Goal: Book appointment/travel/reservation

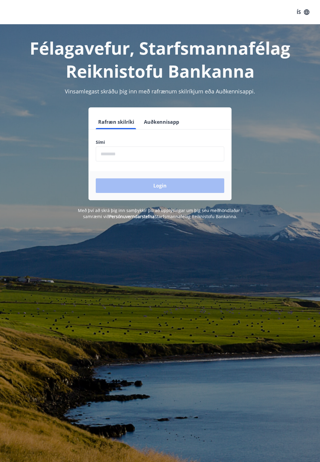
click at [139, 153] on input "phone" at bounding box center [160, 153] width 129 height 15
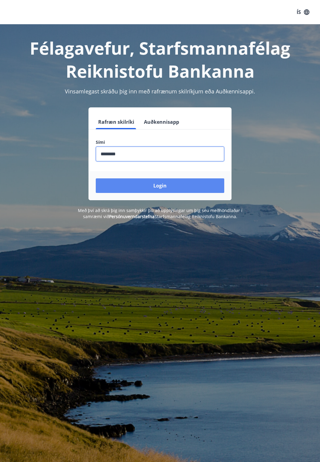
type input "********"
click at [163, 188] on button "Login" at bounding box center [160, 185] width 129 height 15
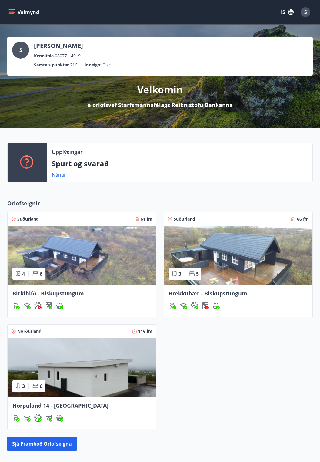
click at [13, 15] on icon "menu" at bounding box center [11, 12] width 6 height 6
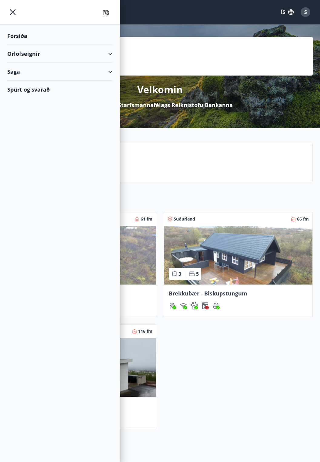
click at [64, 54] on div "Orlofseignir" at bounding box center [59, 54] width 105 height 18
click at [53, 82] on div "Bókunardagatal" at bounding box center [60, 82] width 96 height 13
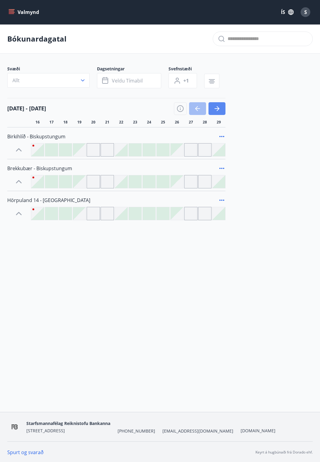
click at [218, 105] on icon "button" at bounding box center [217, 108] width 7 height 7
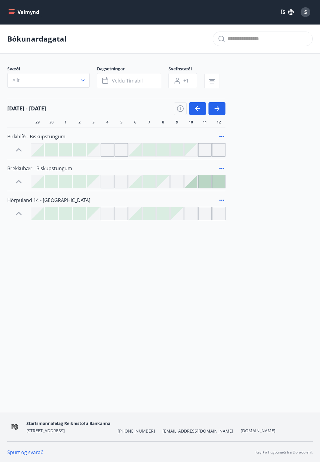
click at [22, 214] on icon at bounding box center [19, 214] width 10 height 10
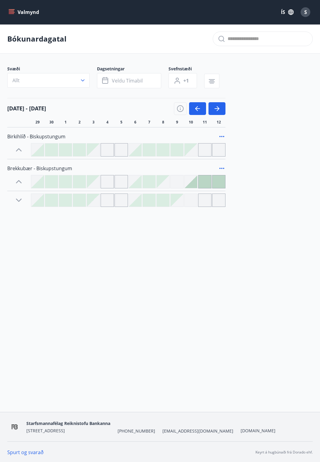
click at [23, 207] on div "Bókunardagatal Svæði Allt Dagsetningar Veldu tímabil Svefnstæði +1 29 sep - 12 …" at bounding box center [160, 127] width 320 height 207
click at [20, 204] on icon at bounding box center [19, 200] width 10 height 10
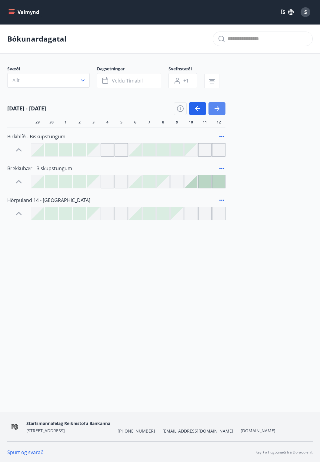
click at [222, 107] on button "button" at bounding box center [217, 108] width 17 height 13
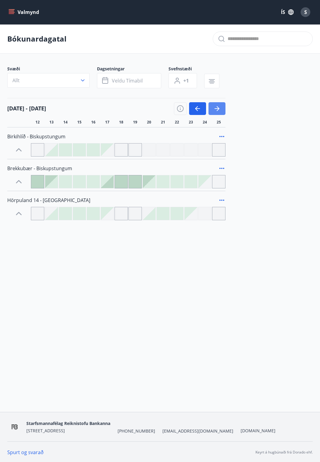
click at [220, 107] on icon "button" at bounding box center [217, 108] width 7 height 7
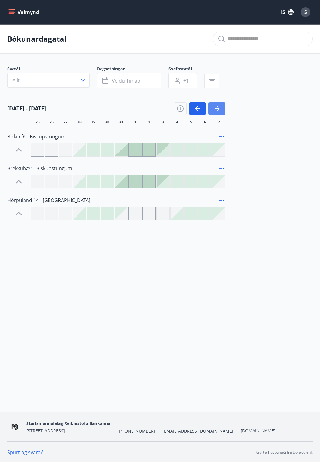
click at [223, 106] on button "button" at bounding box center [217, 108] width 17 height 13
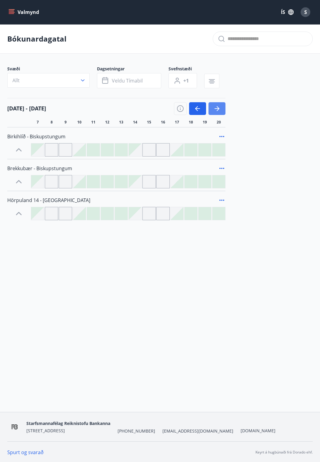
click at [224, 106] on button "button" at bounding box center [217, 108] width 17 height 13
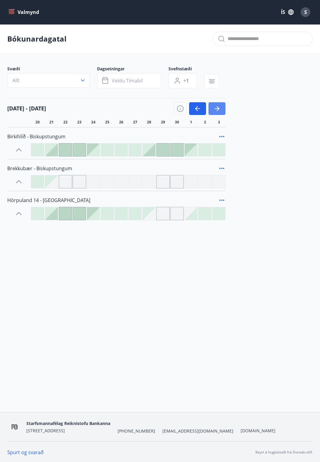
click at [217, 106] on icon "button" at bounding box center [217, 108] width 7 height 7
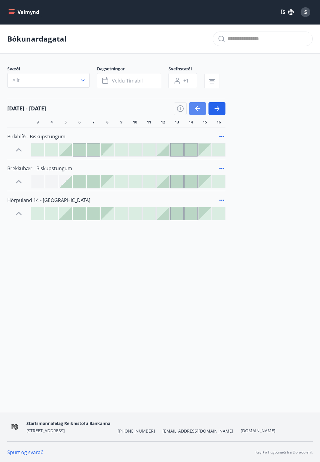
click at [200, 107] on icon "button" at bounding box center [197, 108] width 7 height 7
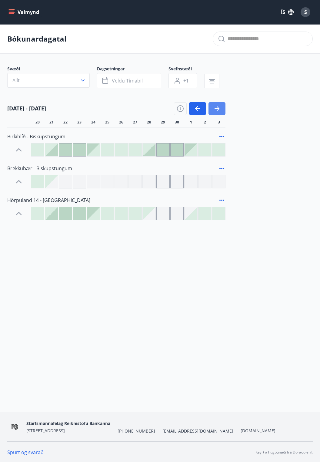
click at [221, 107] on button "button" at bounding box center [217, 108] width 17 height 13
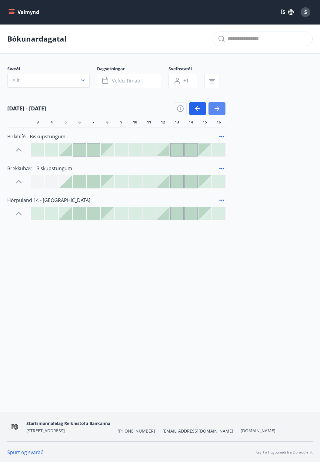
click at [222, 106] on button "button" at bounding box center [217, 108] width 17 height 13
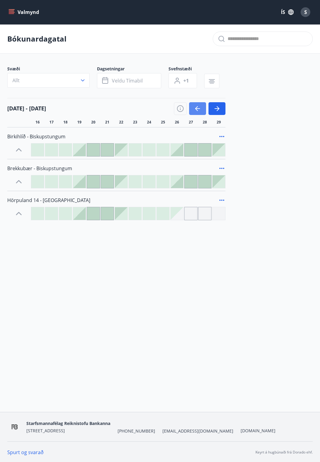
click at [200, 103] on button "button" at bounding box center [197, 108] width 17 height 13
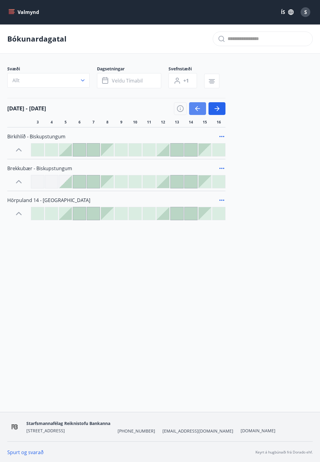
click at [201, 103] on button "button" at bounding box center [197, 108] width 17 height 13
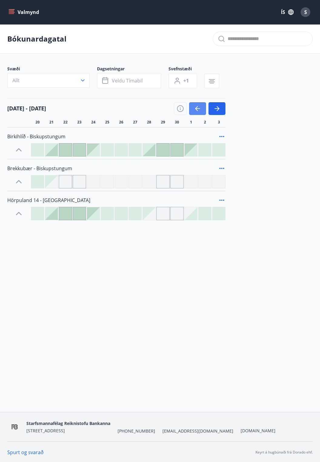
click at [199, 109] on icon "button" at bounding box center [197, 108] width 7 height 7
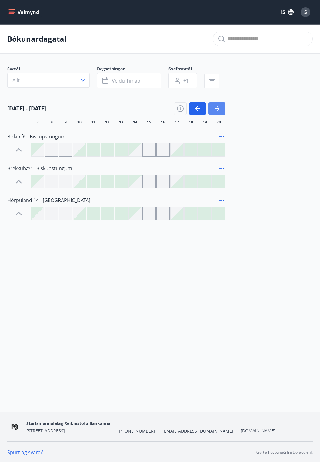
click at [221, 104] on button "button" at bounding box center [217, 108] width 17 height 13
